Goal: Information Seeking & Learning: Learn about a topic

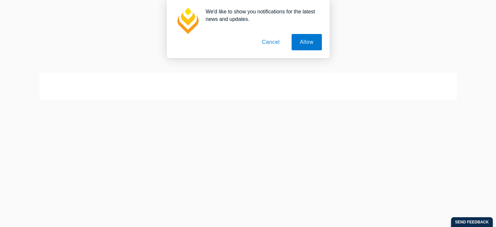
click at [277, 42] on button "Cancel" at bounding box center [271, 42] width 34 height 16
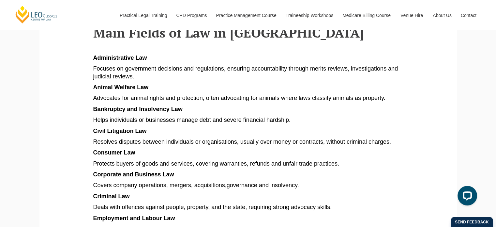
scroll to position [339, 0]
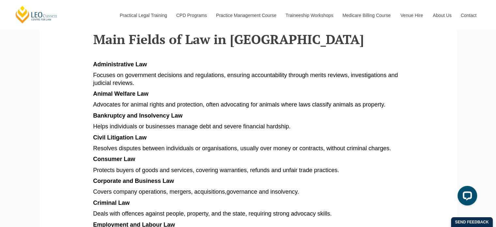
click at [159, 214] on span "Deals with offences against people, property, and the state, requiring strong a…" at bounding box center [212, 213] width 239 height 7
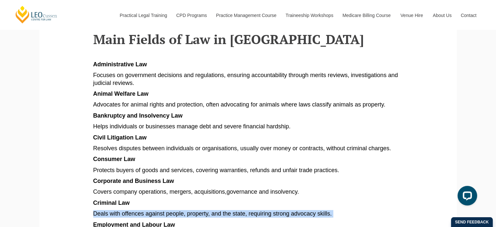
click at [159, 214] on span "Deals with offences against people, property, and the state, requiring strong a…" at bounding box center [212, 213] width 239 height 7
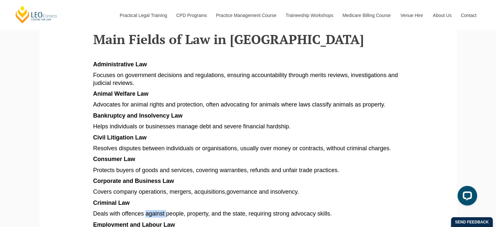
click at [159, 214] on span "Deals with offences against people, property, and the state, requiring strong a…" at bounding box center [212, 213] width 239 height 7
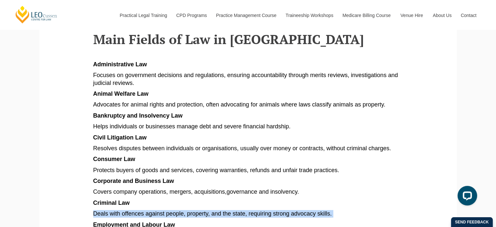
click at [159, 214] on span "Deals with offences against people, property, and the state, requiring strong a…" at bounding box center [212, 213] width 239 height 7
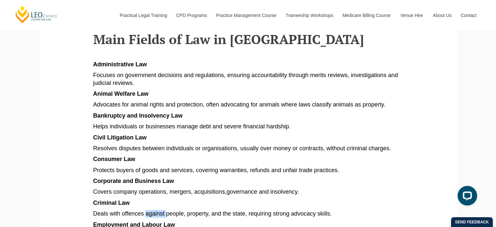
click at [159, 214] on span "Deals with offences against people, property, and the state, requiring strong a…" at bounding box center [212, 213] width 239 height 7
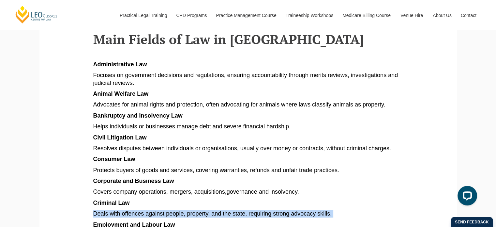
click at [159, 214] on span "Deals with offences against people, property, and the state, requiring strong a…" at bounding box center [212, 213] width 239 height 7
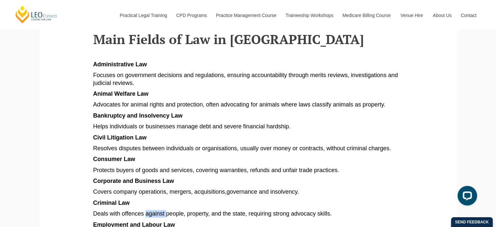
click at [159, 214] on span "Deals with offences against people, property, and the state, requiring strong a…" at bounding box center [212, 213] width 239 height 7
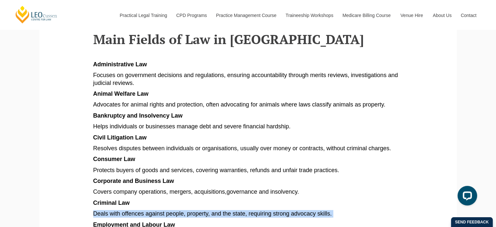
click at [159, 214] on span "Deals with offences against people, property, and the state, requiring strong a…" at bounding box center [212, 213] width 239 height 7
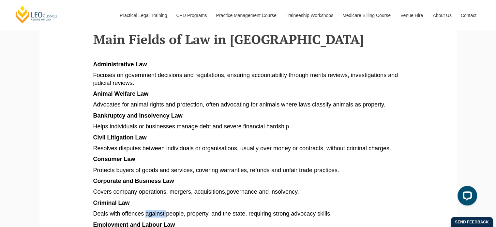
click at [159, 214] on span "Deals with offences against people, property, and the state, requiring strong a…" at bounding box center [212, 213] width 239 height 7
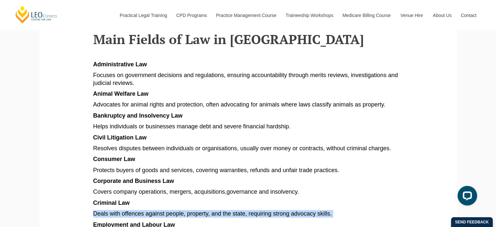
click at [159, 214] on span "Deals with offences against people, property, and the state, requiring strong a…" at bounding box center [212, 213] width 239 height 7
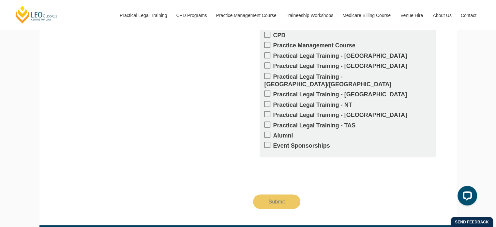
scroll to position [1172, 0]
